Goal: Task Accomplishment & Management: Use online tool/utility

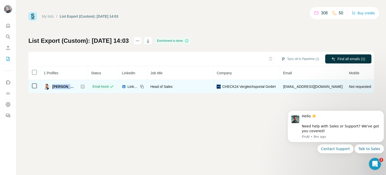
drag, startPoint x: 53, startPoint y: 85, endPoint x: 70, endPoint y: 85, distance: 17.6
click at [70, 85] on span "Fatih Gelembe" at bounding box center [63, 86] width 23 height 5
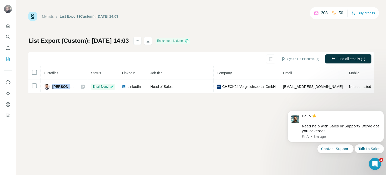
copy span "Fatih Gele"
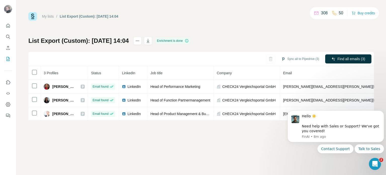
drag, startPoint x: 53, startPoint y: 87, endPoint x: 188, endPoint y: 7, distance: 157.0
click at [76, 84] on span "[PERSON_NAME]" at bounding box center [63, 86] width 23 height 5
copy span "[PERSON_NAME]"
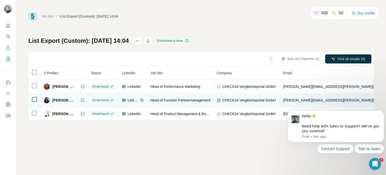
drag, startPoint x: 52, startPoint y: 100, endPoint x: 78, endPoint y: 99, distance: 25.4
click at [78, 99] on div "Clarissa Stoll" at bounding box center [64, 100] width 41 height 6
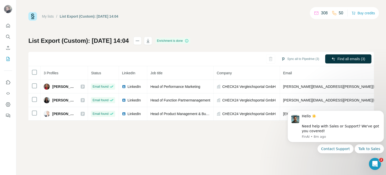
copy span "Clarissa Stoll"
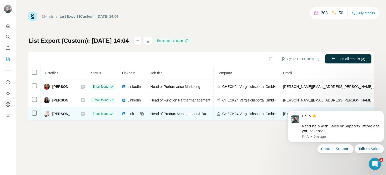
drag, startPoint x: 53, startPoint y: 114, endPoint x: 76, endPoint y: 112, distance: 22.9
click at [76, 112] on span "Josefine Etzien" at bounding box center [63, 113] width 23 height 5
drag, startPoint x: 76, startPoint y: 112, endPoint x: 68, endPoint y: 112, distance: 7.5
click at [76, 112] on span "Josefine Etzien" at bounding box center [63, 113] width 23 height 5
drag, startPoint x: 52, startPoint y: 113, endPoint x: 79, endPoint y: 112, distance: 26.4
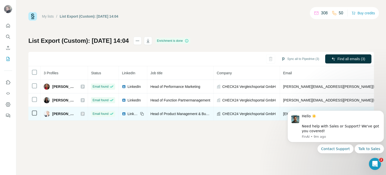
click at [79, 112] on div "Josefine Etzien" at bounding box center [64, 114] width 41 height 6
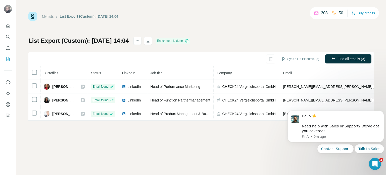
copy span "Josefine Etzien"
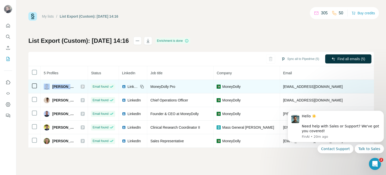
drag, startPoint x: 81, startPoint y: 85, endPoint x: 56, endPoint y: 84, distance: 25.7
click at [48, 85] on div "Camden Smith" at bounding box center [64, 86] width 41 height 6
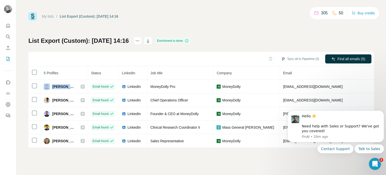
copy div "Camden Smith"
click at [271, 31] on div "My lists / List Export (Custom): 09/10/2025 14:16 305 50 Buy credits List Expor…" at bounding box center [201, 79] width 346 height 135
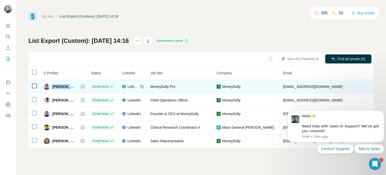
drag, startPoint x: 77, startPoint y: 86, endPoint x: 53, endPoint y: 87, distance: 24.2
click at [52, 88] on div "Camden Smith" at bounding box center [64, 86] width 41 height 6
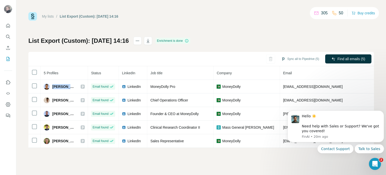
copy span "Camden Smith"
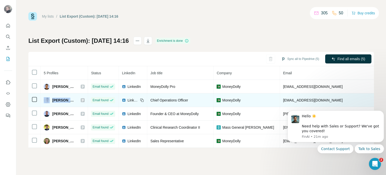
drag, startPoint x: 60, startPoint y: 101, endPoint x: 82, endPoint y: 102, distance: 22.1
click at [49, 102] on div "CR Smith" at bounding box center [64, 100] width 41 height 6
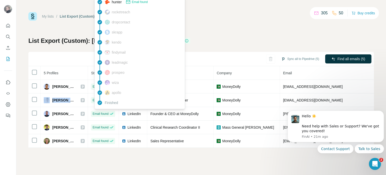
copy div "CR Smith"
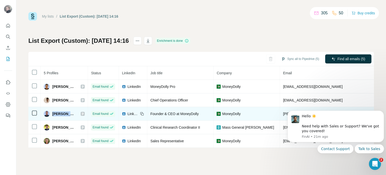
drag, startPoint x: 78, startPoint y: 113, endPoint x: 52, endPoint y: 113, distance: 26.4
click at [52, 113] on div "Damion Smith" at bounding box center [64, 114] width 41 height 6
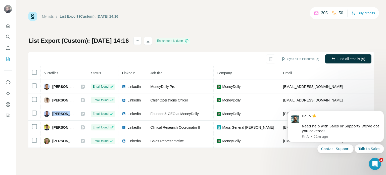
copy div "Damion Smith"
click at [382, 112] on icon "Dismiss notification" at bounding box center [382, 112] width 3 height 3
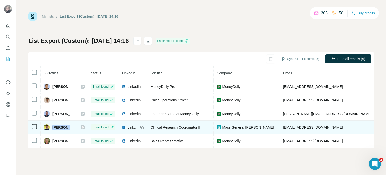
drag, startPoint x: 76, startPoint y: 125, endPoint x: 52, endPoint y: 125, distance: 24.1
click at [52, 125] on span "Danny Reyome" at bounding box center [63, 127] width 23 height 5
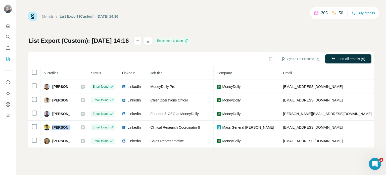
copy span "Danny Reyom"
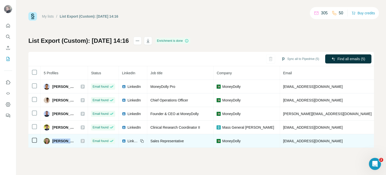
drag, startPoint x: 52, startPoint y: 139, endPoint x: 73, endPoint y: 138, distance: 20.4
click at [73, 138] on span "Steve F. Hoffrichter" at bounding box center [63, 140] width 23 height 5
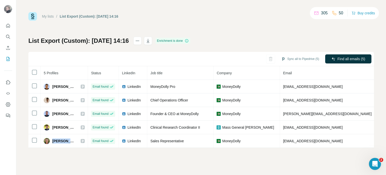
copy span "Steve F. Hof"
click at [299, 58] on button "Sync to Pipedrive (2)" at bounding box center [302, 59] width 41 height 8
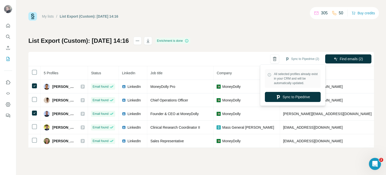
click at [177, 45] on div "List Export (Custom): 09/10/2025 14:16 Enrichment is done Sync to Pipedrive (2)…" at bounding box center [201, 92] width 346 height 111
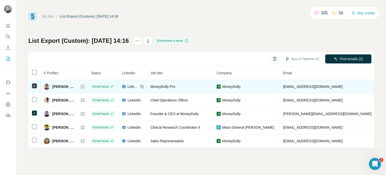
click at [75, 86] on span "Camden Smith" at bounding box center [63, 86] width 23 height 5
click at [84, 87] on icon at bounding box center [82, 86] width 3 height 4
click at [84, 86] on icon at bounding box center [82, 86] width 3 height 4
click at [132, 87] on span "LinkedIn" at bounding box center [132, 86] width 11 height 5
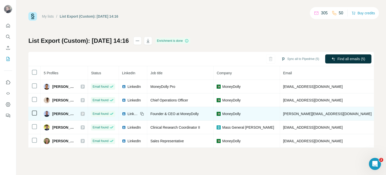
click at [135, 113] on span "LinkedIn" at bounding box center [132, 113] width 11 height 5
drag, startPoint x: 85, startPoint y: 114, endPoint x: 95, endPoint y: 111, distance: 9.5
click at [84, 114] on icon at bounding box center [82, 114] width 3 height 4
